Goal: Task Accomplishment & Management: Use online tool/utility

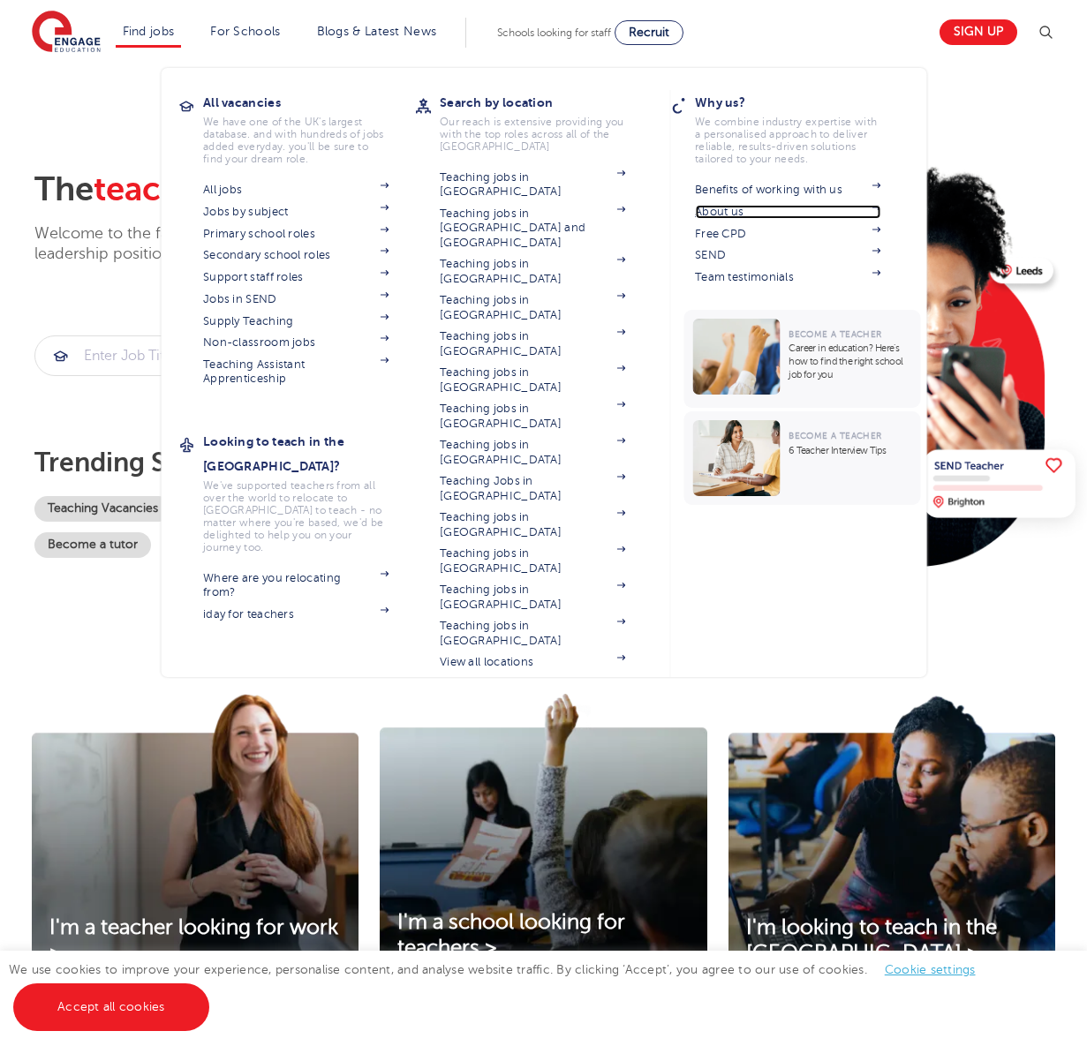
click at [726, 211] on link "About us" at bounding box center [787, 212] width 185 height 14
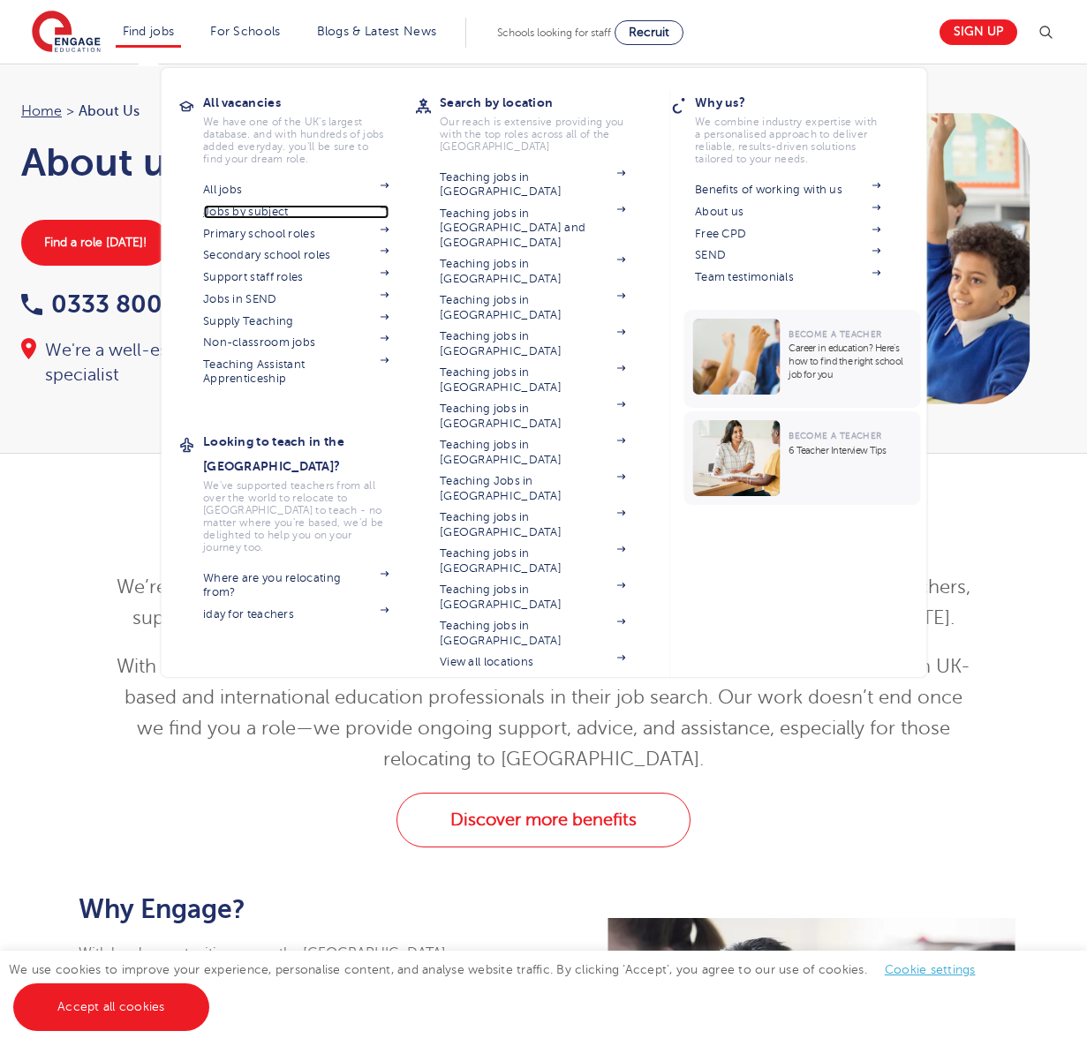
click at [254, 213] on link "Jobs by subject" at bounding box center [295, 212] width 185 height 14
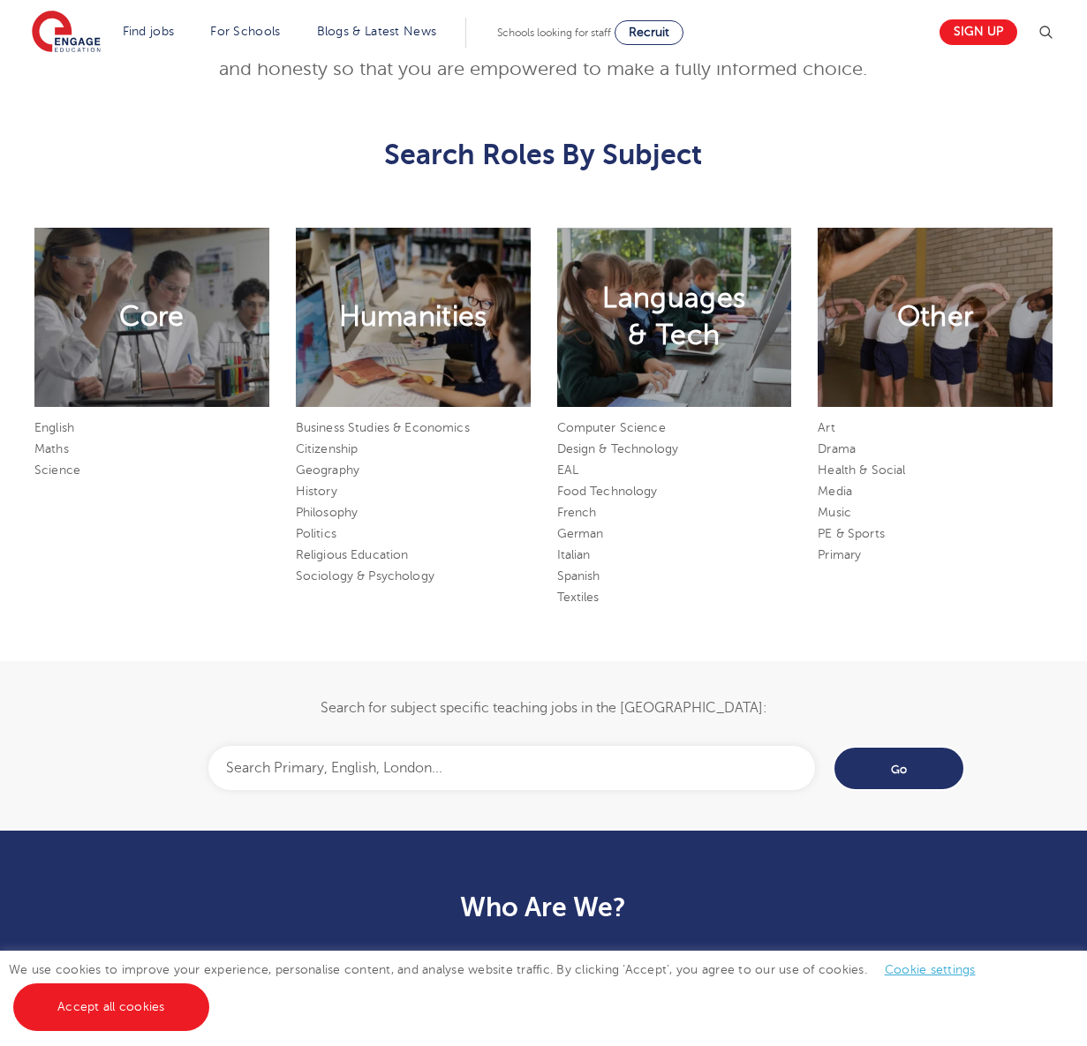
scroll to position [889, 0]
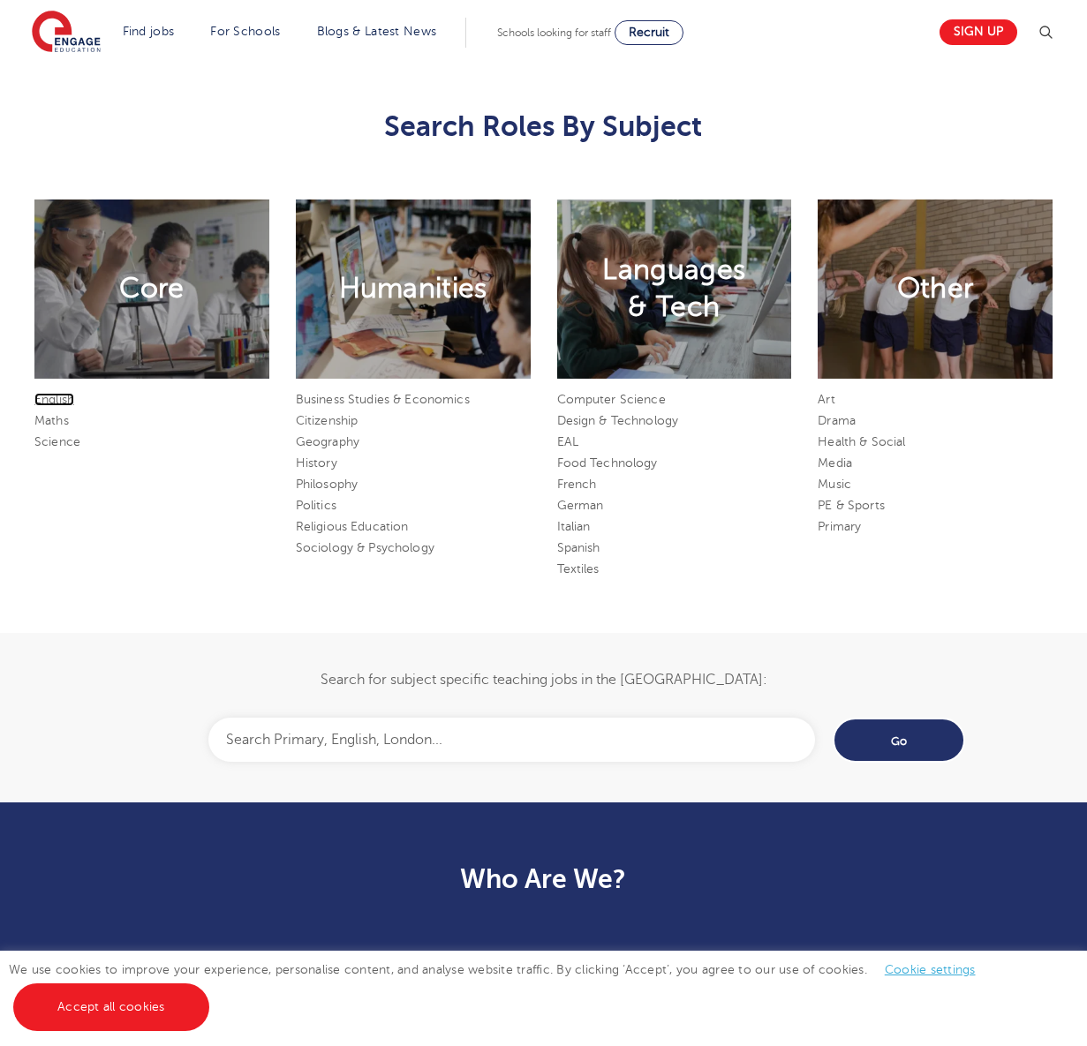
click at [59, 398] on link "English" at bounding box center [54, 399] width 40 height 13
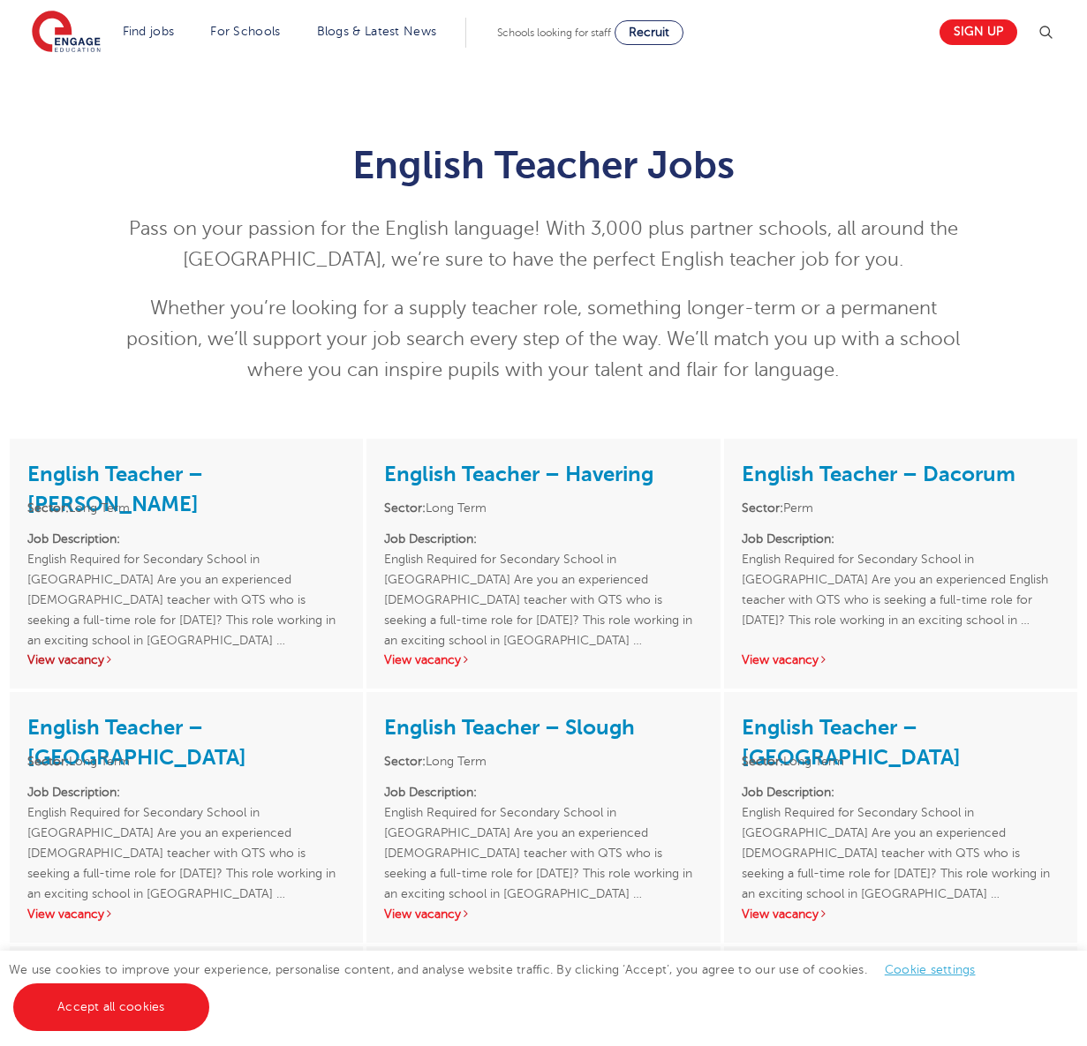
click at [64, 660] on link "View vacancy" at bounding box center [70, 659] width 87 height 13
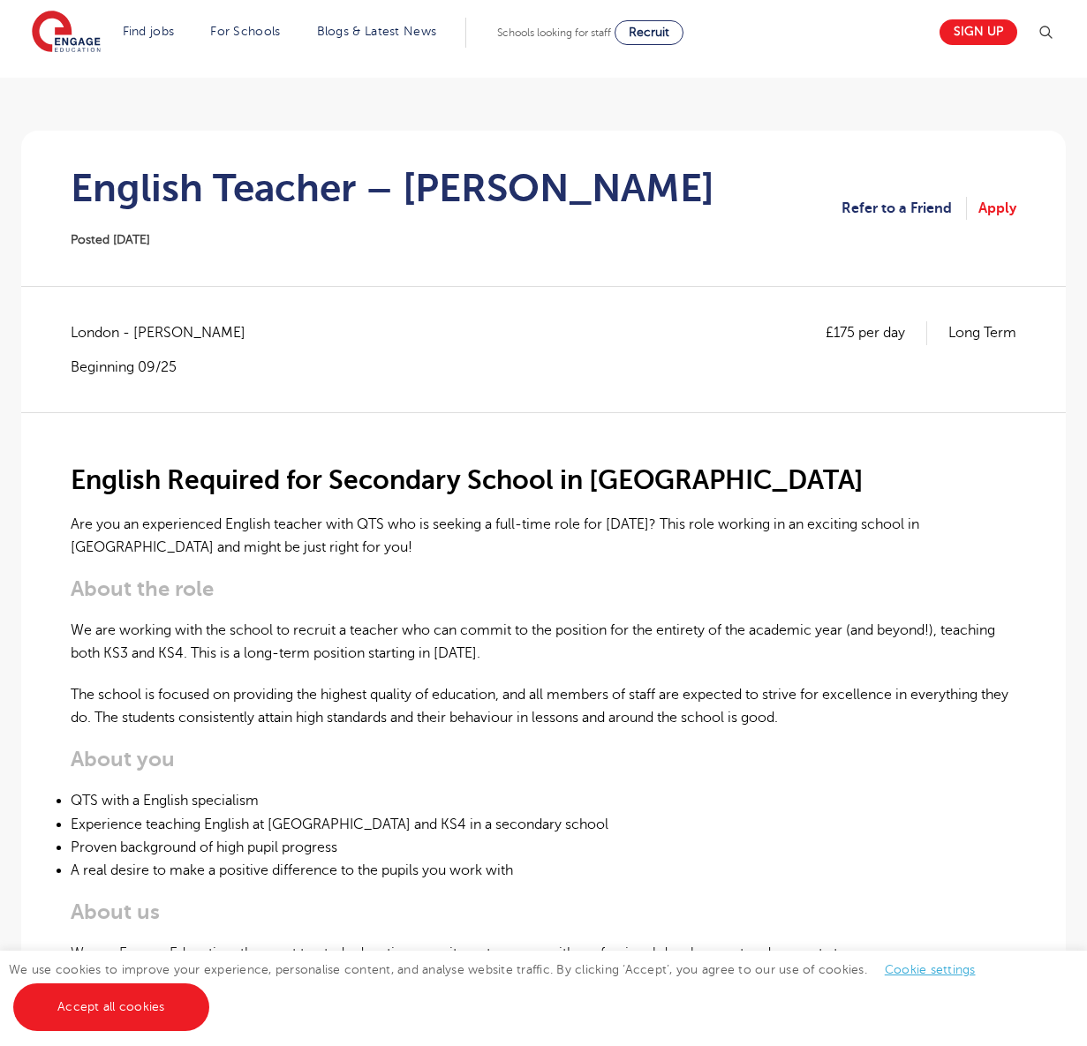
scroll to position [100, 0]
